Goal: Information Seeking & Learning: Learn about a topic

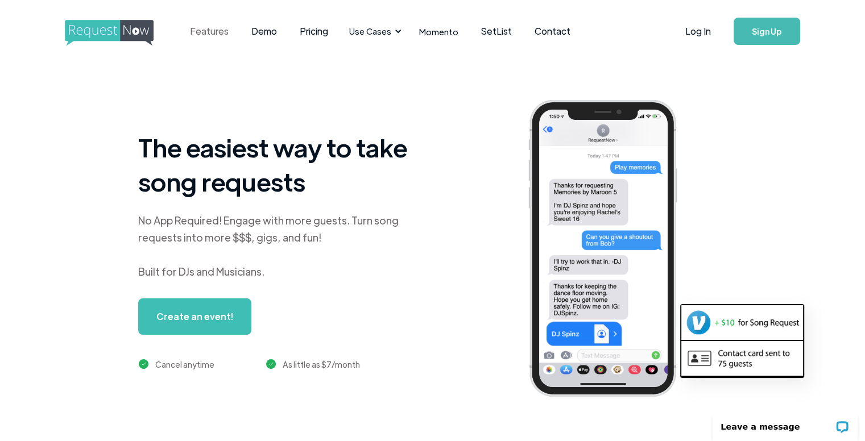
click at [216, 31] on link "Features" at bounding box center [209, 31] width 61 height 35
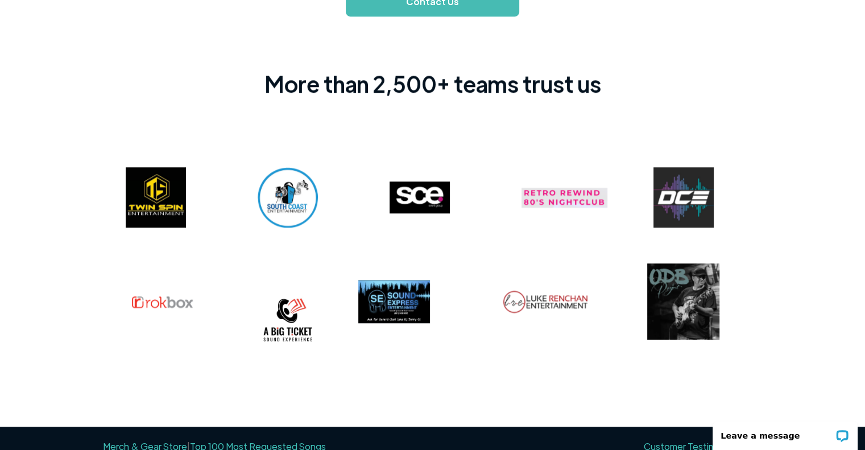
scroll to position [934, 0]
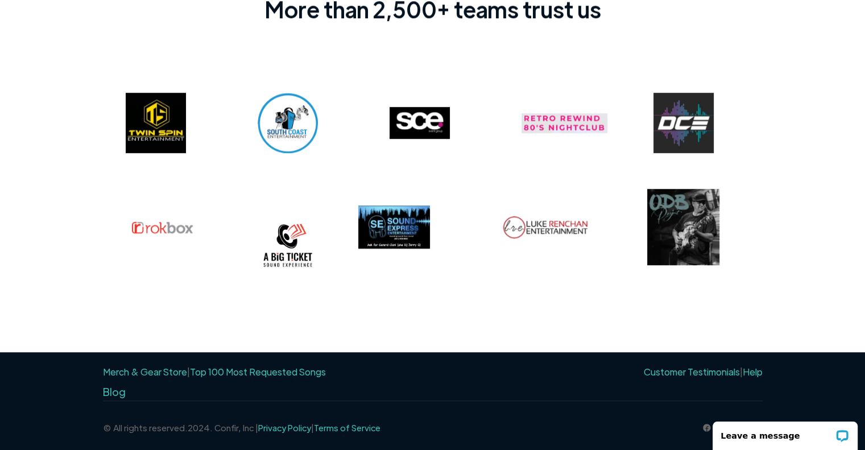
click at [416, 122] on img at bounding box center [420, 123] width 60 height 32
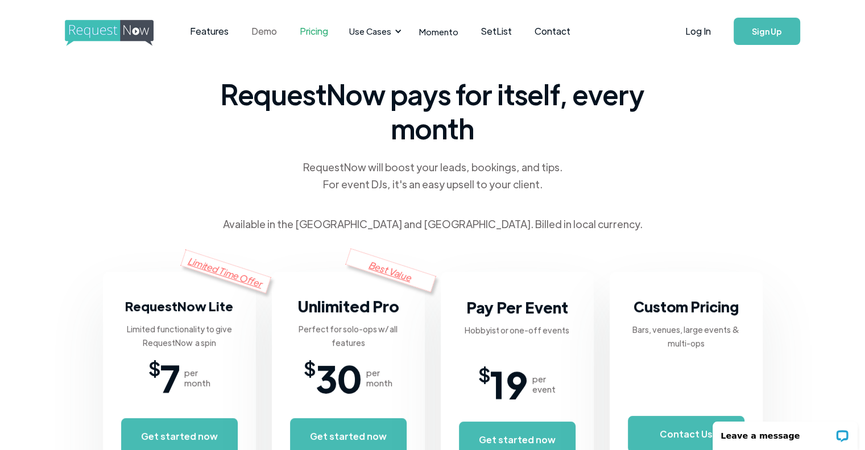
scroll to position [0, 0]
click at [214, 35] on link "Features" at bounding box center [209, 31] width 61 height 35
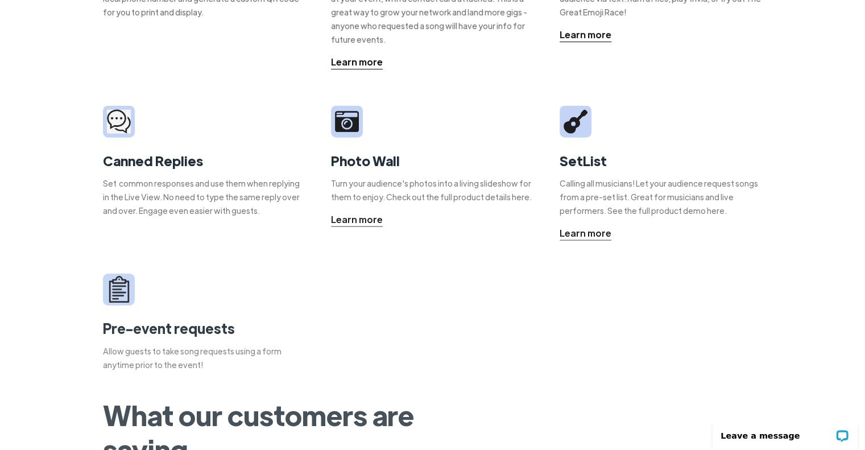
scroll to position [338, 0]
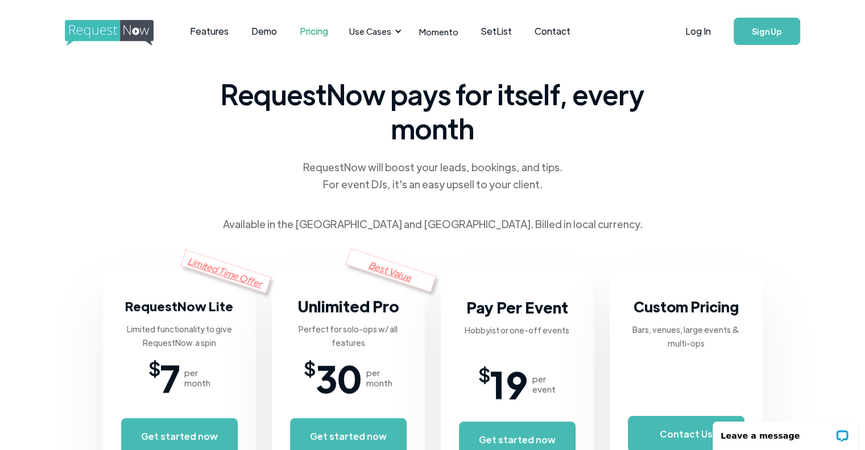
click at [96, 29] on img "home" at bounding box center [120, 33] width 110 height 26
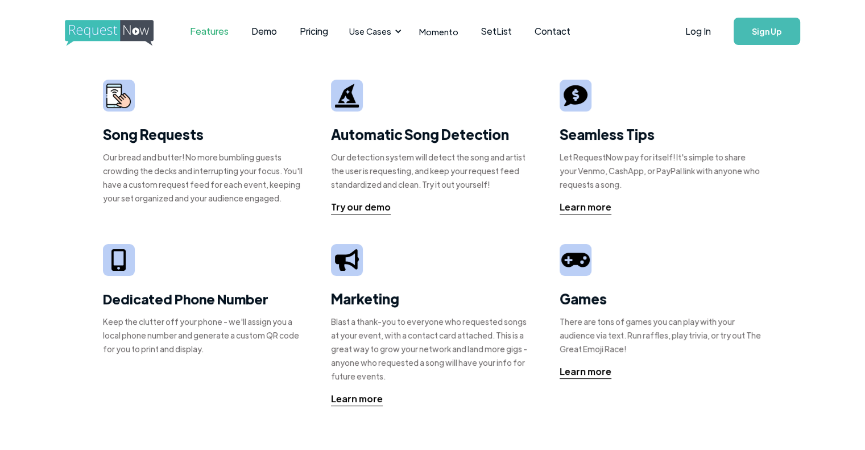
scroll to position [116, 0]
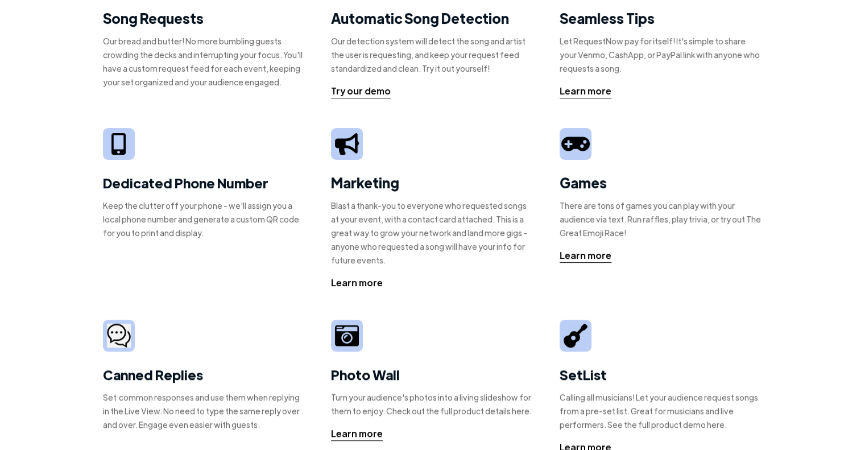
click at [354, 279] on div "Learn more" at bounding box center [357, 283] width 52 height 14
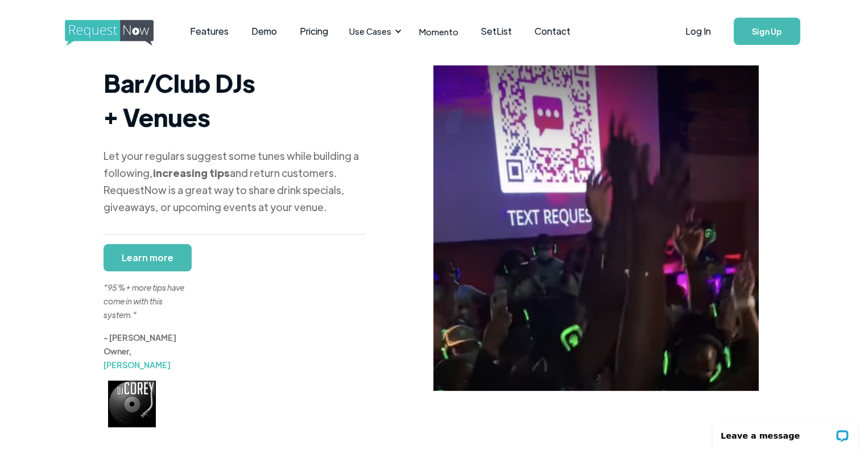
click at [116, 38] on img "home" at bounding box center [120, 33] width 110 height 26
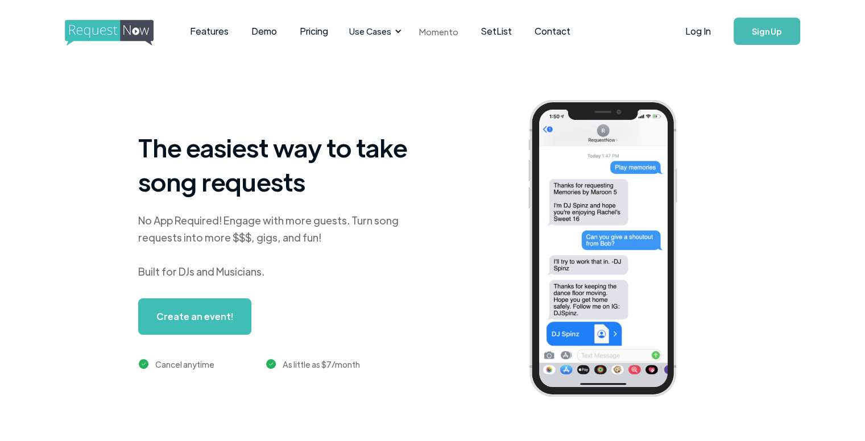
click at [435, 29] on link "Momento" at bounding box center [439, 32] width 62 height 34
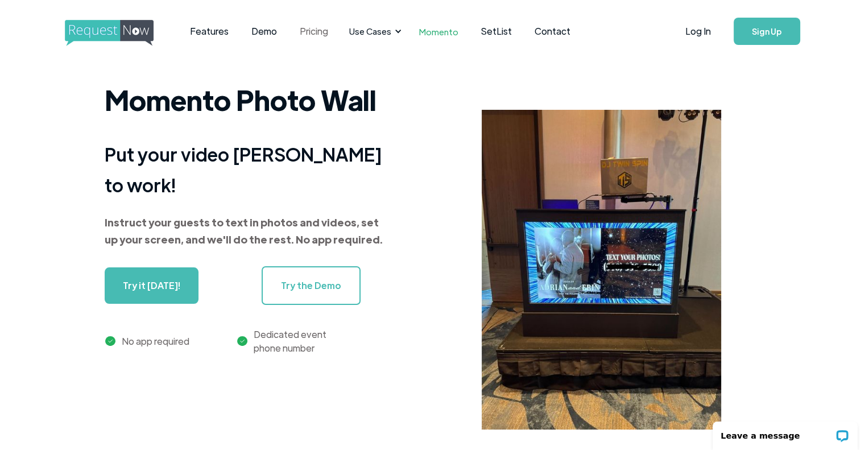
click at [322, 27] on link "Pricing" at bounding box center [313, 31] width 51 height 35
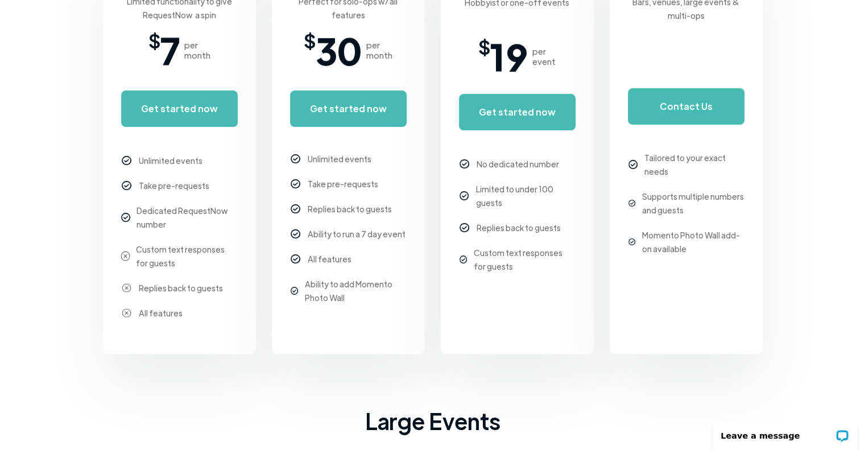
scroll to position [344, 0]
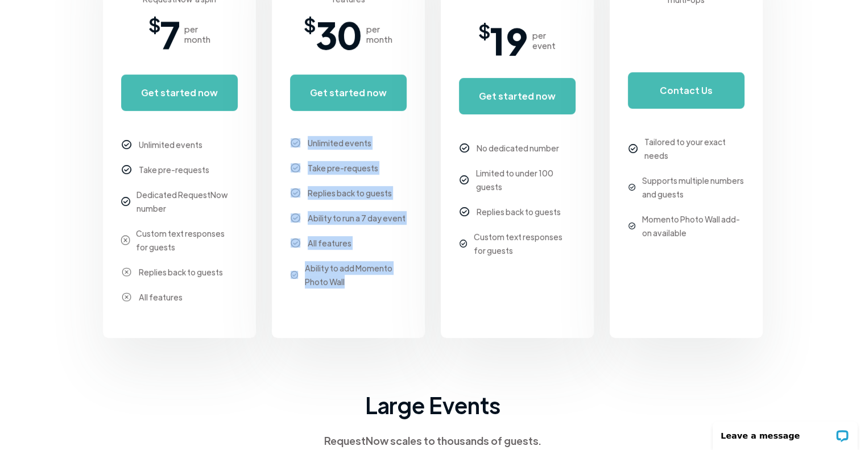
drag, startPoint x: 367, startPoint y: 292, endPoint x: 302, endPoint y: 135, distance: 169.5
click at [302, 135] on div "Unlimited events Take pre-requests Replies back to guests Ability to run a 7 da…" at bounding box center [348, 210] width 117 height 170
click at [346, 186] on div "Replies back to guests" at bounding box center [350, 193] width 84 height 14
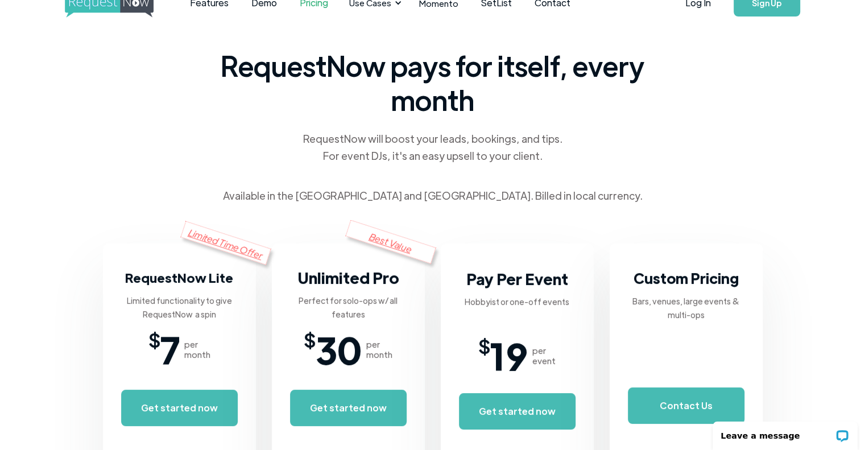
scroll to position [0, 0]
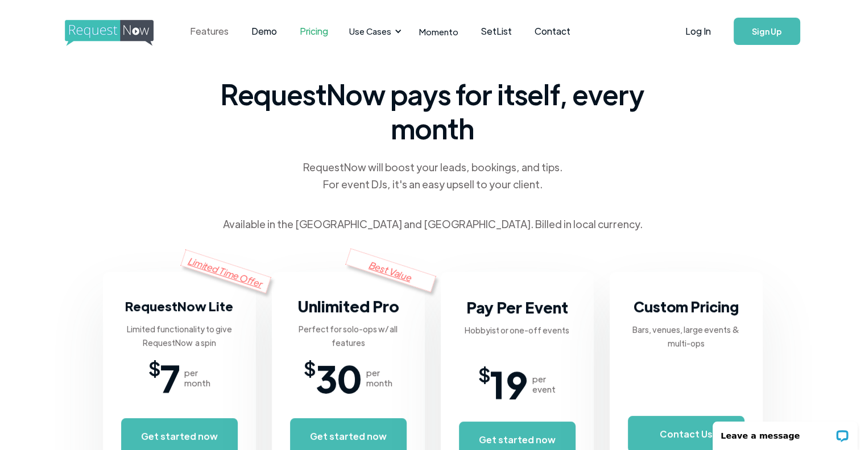
click at [213, 29] on link "Features" at bounding box center [209, 31] width 61 height 35
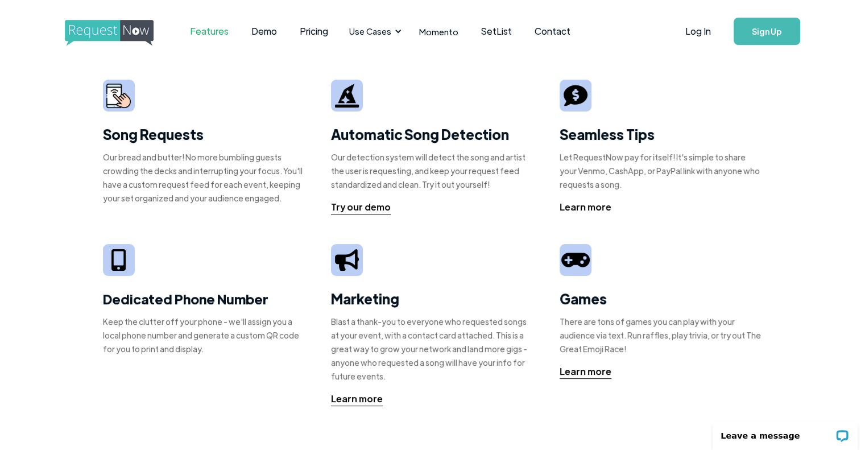
click at [598, 209] on div "Learn more" at bounding box center [586, 207] width 52 height 14
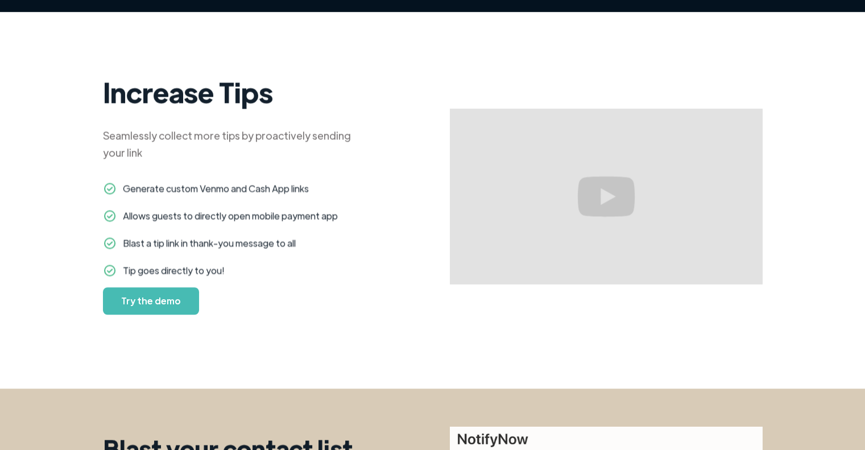
scroll to position [693, 0]
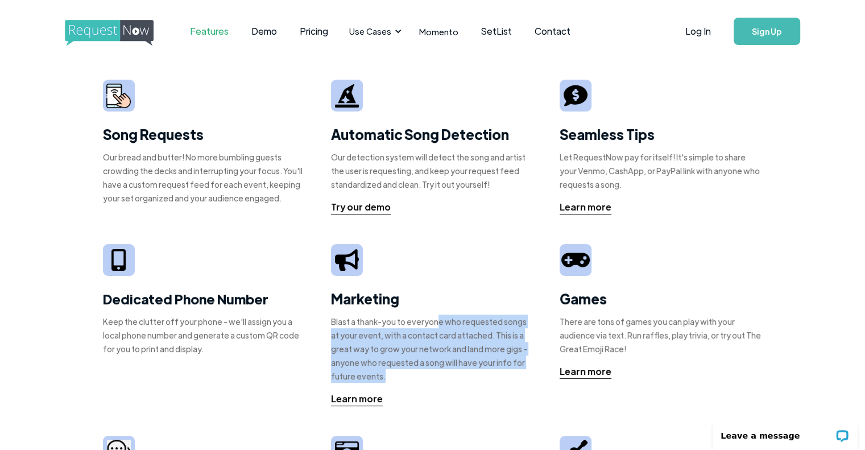
drag, startPoint x: 432, startPoint y: 310, endPoint x: 542, endPoint y: 361, distance: 120.6
click at [542, 361] on div "Song Requests Our bread and butter! No more bumbling guests crowding the decks …" at bounding box center [433, 385] width 660 height 645
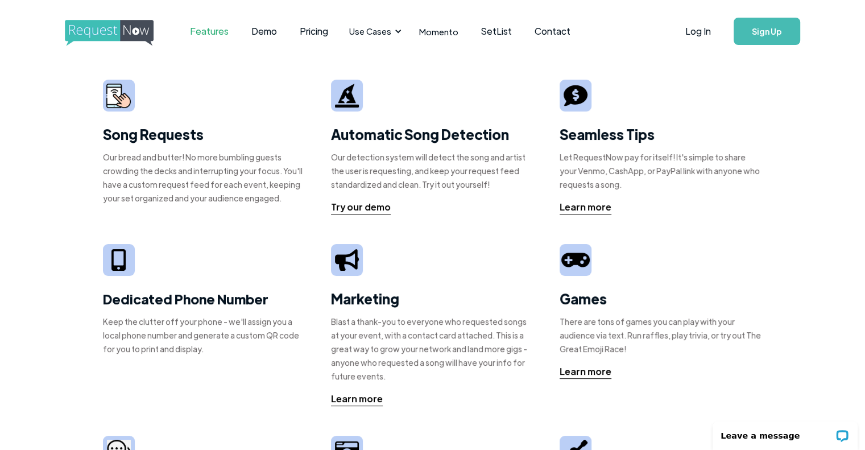
click at [708, 371] on div "Games There are tons of games you can play with your audience via text. Run raf…" at bounding box center [661, 311] width 203 height 135
click at [597, 374] on div "Learn more" at bounding box center [586, 372] width 52 height 14
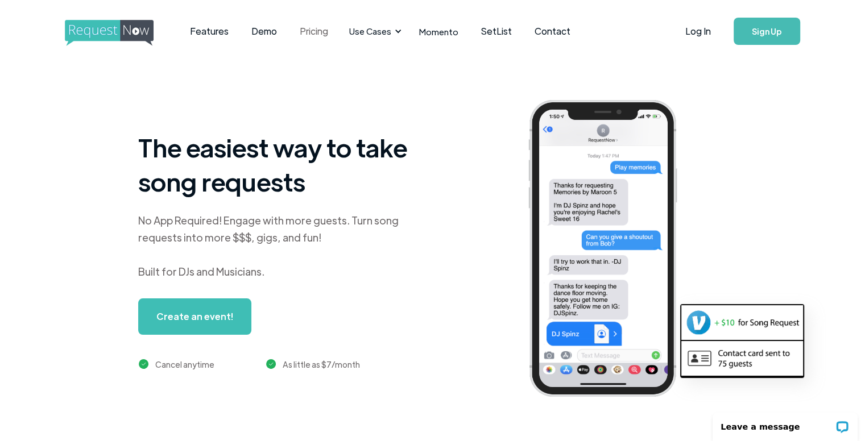
click at [300, 21] on link "Pricing" at bounding box center [313, 31] width 51 height 35
